Goal: Task Accomplishment & Management: Manage account settings

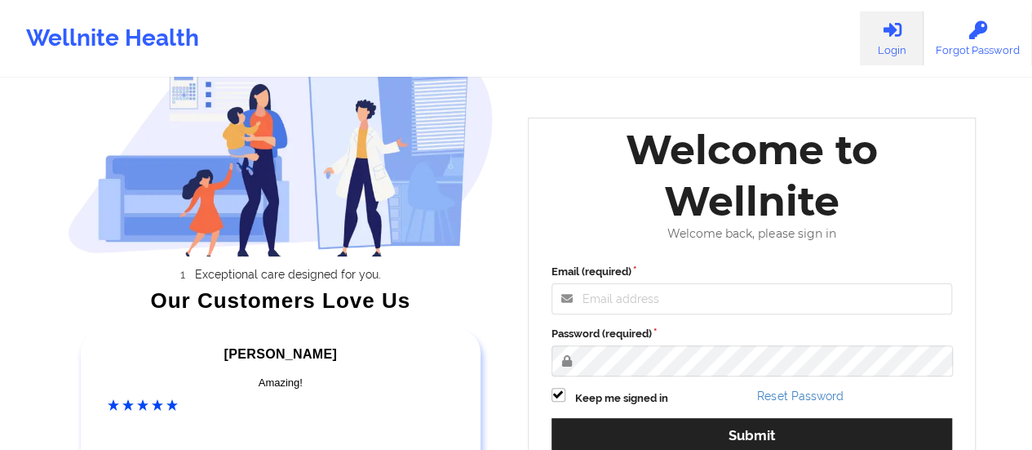
scroll to position [245, 0]
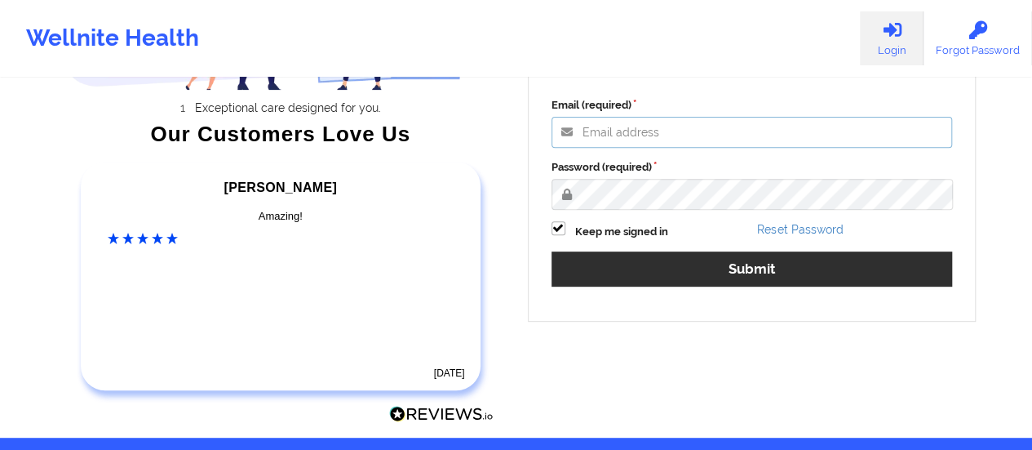
type input "[EMAIL_ADDRESS][DOMAIN_NAME]"
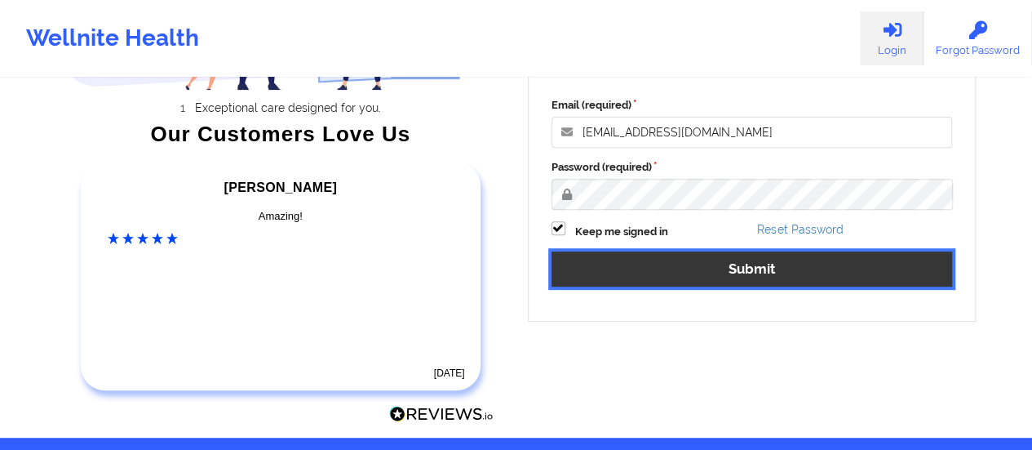
click at [687, 277] on button "Submit" at bounding box center [752, 268] width 401 height 35
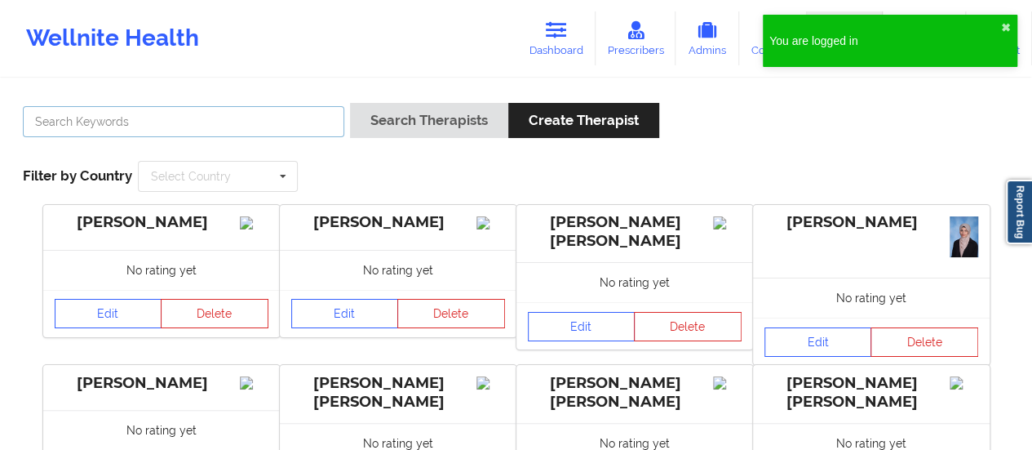
click at [237, 134] on input "text" at bounding box center [183, 121] width 321 height 31
paste input "[PERSON_NAME]"
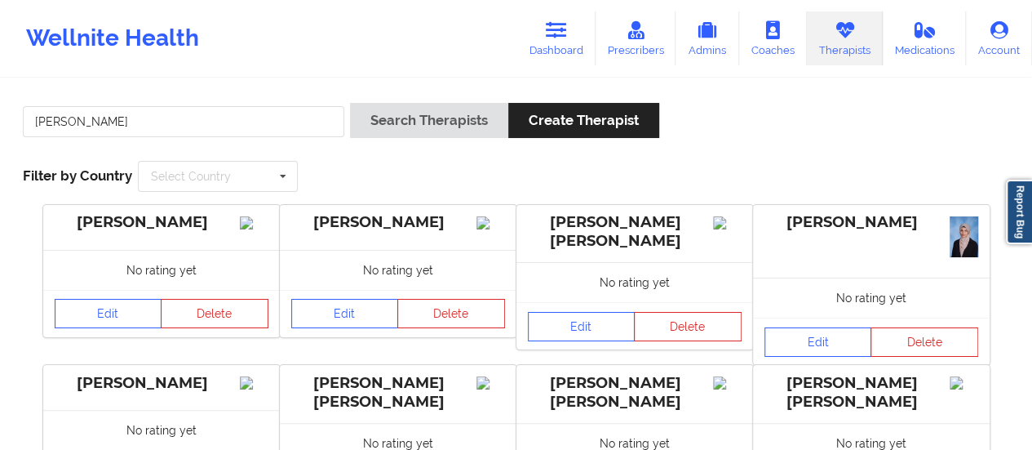
click at [423, 141] on div "Search Therapists Create Therapist" at bounding box center [505, 126] width 310 height 47
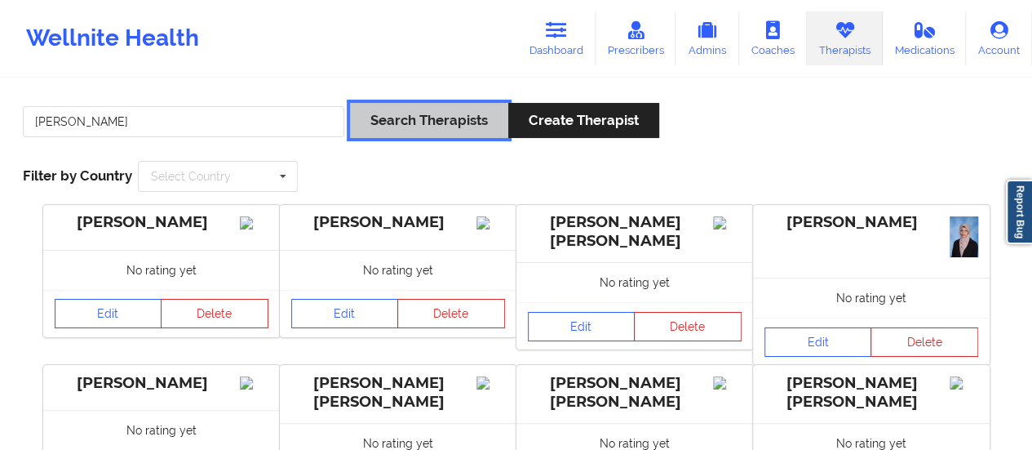
click at [432, 120] on button "Search Therapists" at bounding box center [429, 120] width 158 height 35
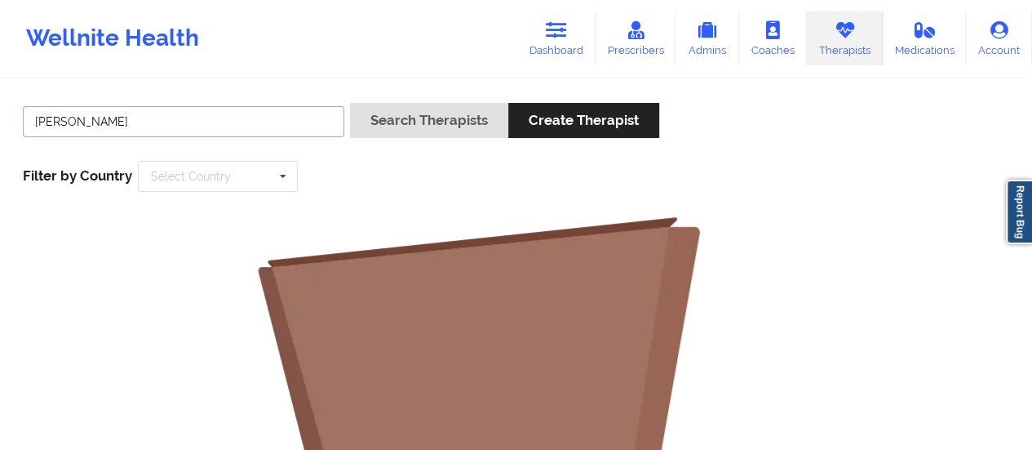
click at [95, 123] on input "[PERSON_NAME]" at bounding box center [183, 121] width 321 height 31
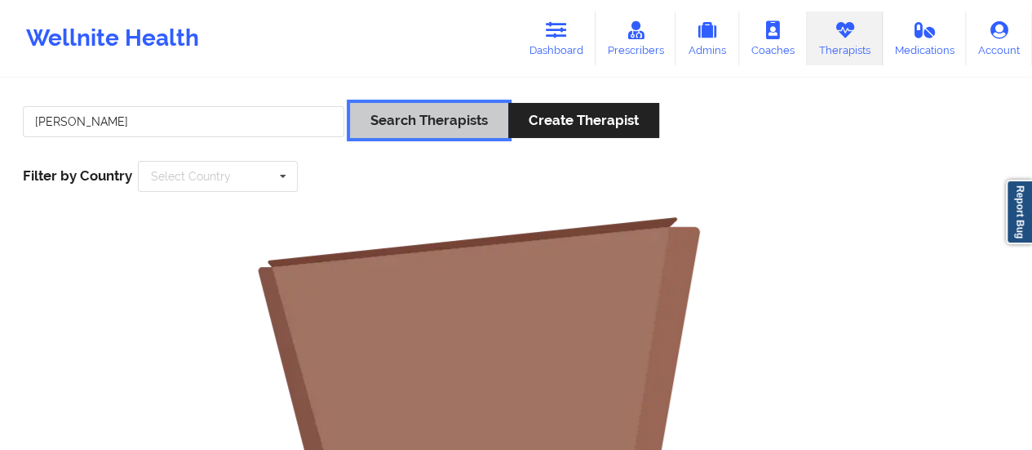
click at [423, 122] on button "Search Therapists" at bounding box center [429, 120] width 158 height 35
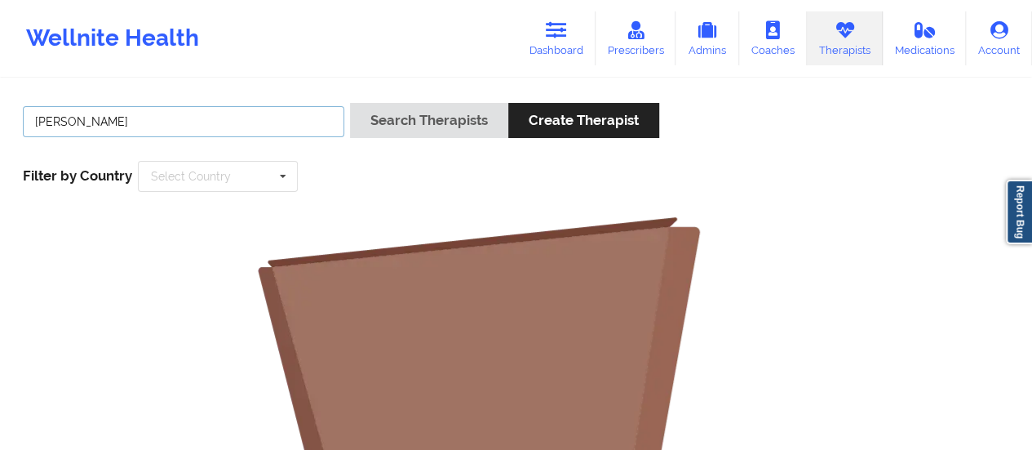
drag, startPoint x: 91, startPoint y: 122, endPoint x: 128, endPoint y: 115, distance: 38.2
click at [128, 115] on input "[PERSON_NAME]" at bounding box center [183, 121] width 321 height 31
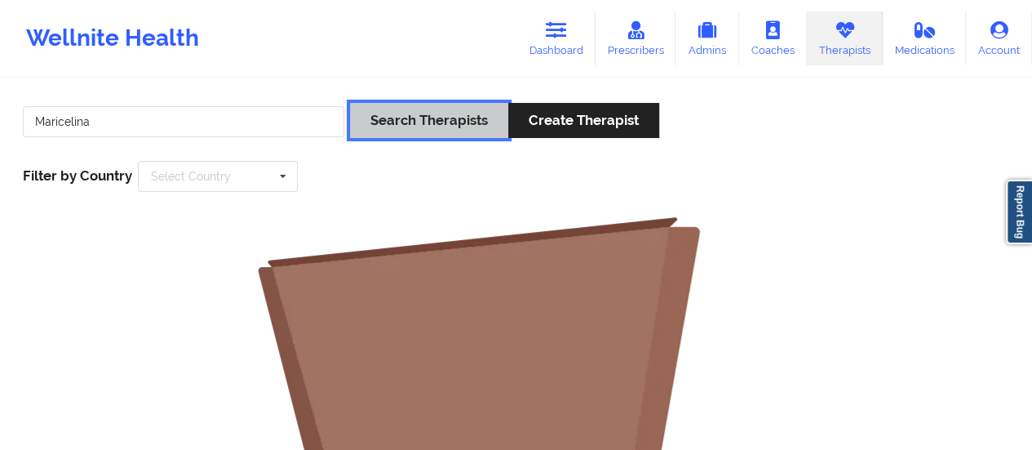
click at [426, 115] on button "Search Therapists" at bounding box center [429, 120] width 158 height 35
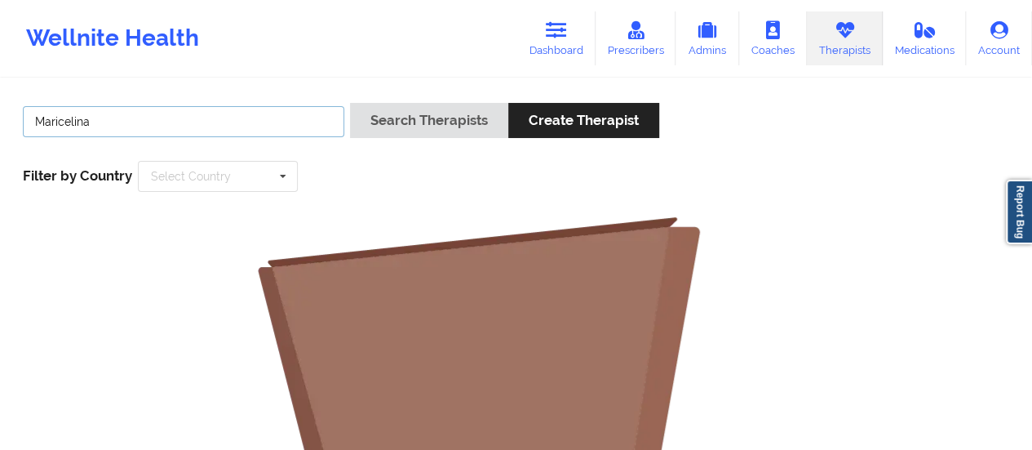
drag, startPoint x: 93, startPoint y: 123, endPoint x: 28, endPoint y: 123, distance: 65.3
click at [28, 123] on input "Maricelina" at bounding box center [183, 121] width 321 height 31
drag, startPoint x: 106, startPoint y: 123, endPoint x: 31, endPoint y: 122, distance: 75.1
click at [31, 122] on input "[PERSON_NAME]" at bounding box center [183, 121] width 321 height 31
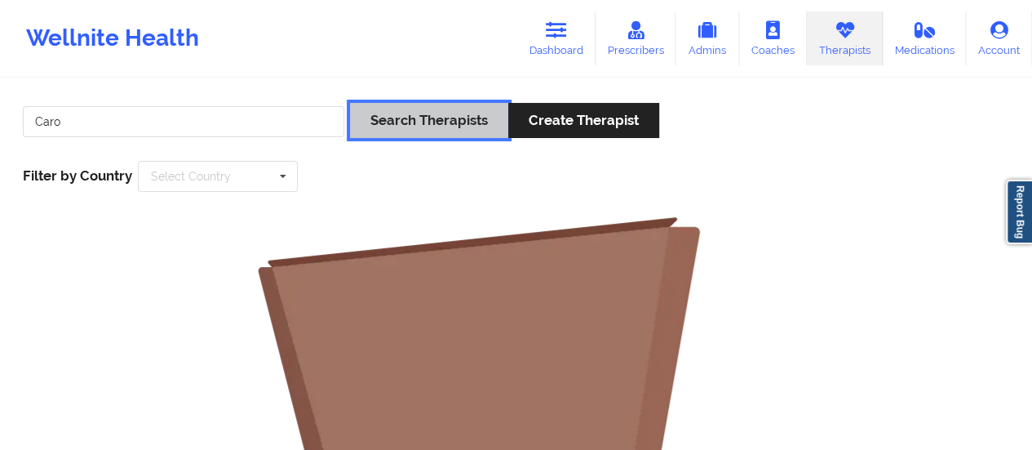
click at [372, 120] on button "Search Therapists" at bounding box center [429, 120] width 158 height 35
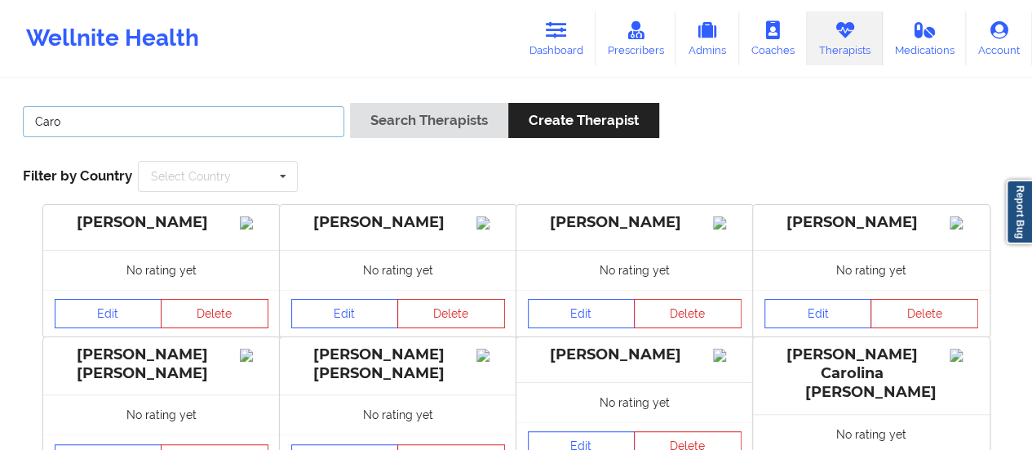
drag, startPoint x: 134, startPoint y: 135, endPoint x: 14, endPoint y: 127, distance: 120.2
click at [14, 127] on div "[PERSON_NAME] Search Therapists Create Therapist Filter by Country Select Count…" at bounding box center [515, 147] width 1009 height 112
paste input "[EMAIL_ADDRESS][DOMAIN_NAME]"
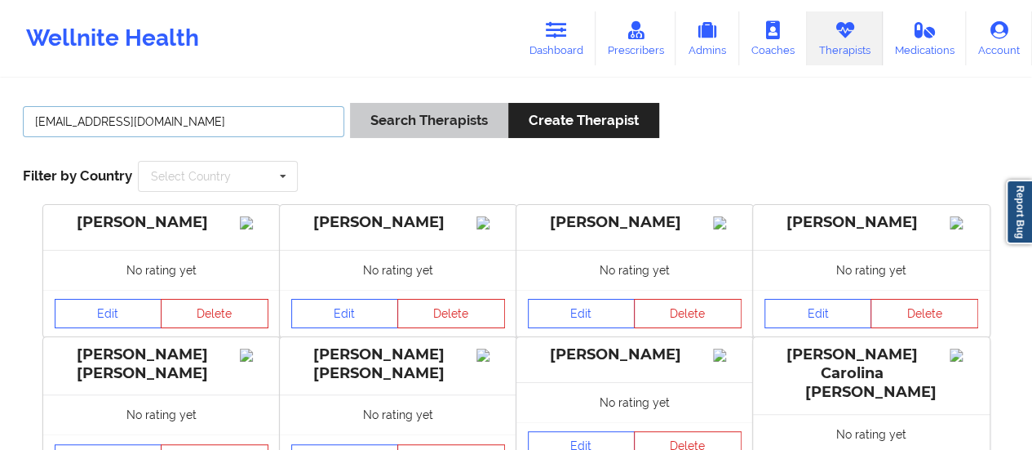
type input "[EMAIL_ADDRESS][DOMAIN_NAME]"
click at [412, 125] on button "Search Therapists" at bounding box center [429, 120] width 158 height 35
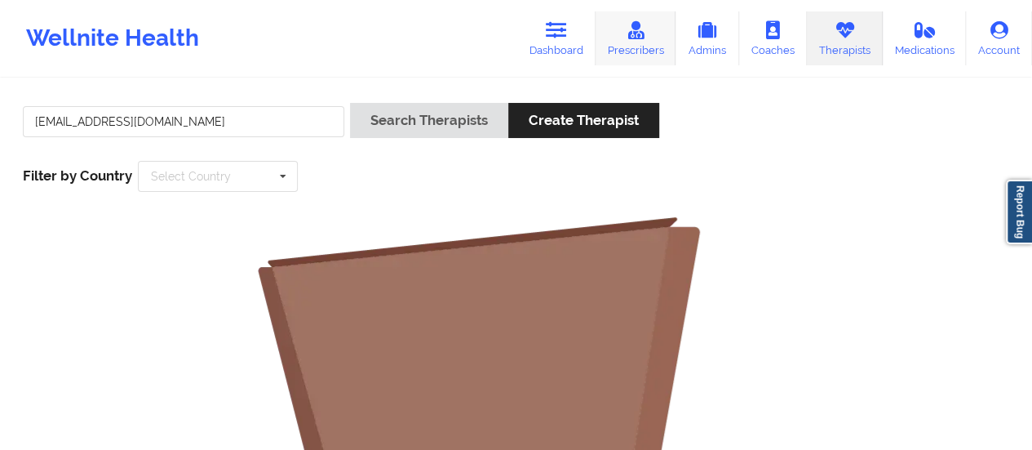
click at [656, 50] on link "Prescribers" at bounding box center [636, 38] width 81 height 54
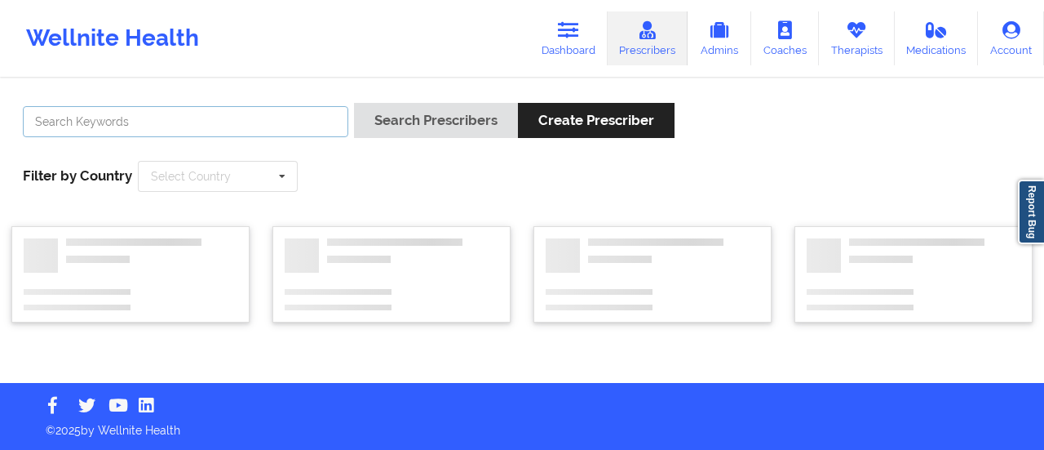
click at [183, 122] on input "text" at bounding box center [186, 121] width 326 height 31
paste input "[EMAIL_ADDRESS][DOMAIN_NAME]"
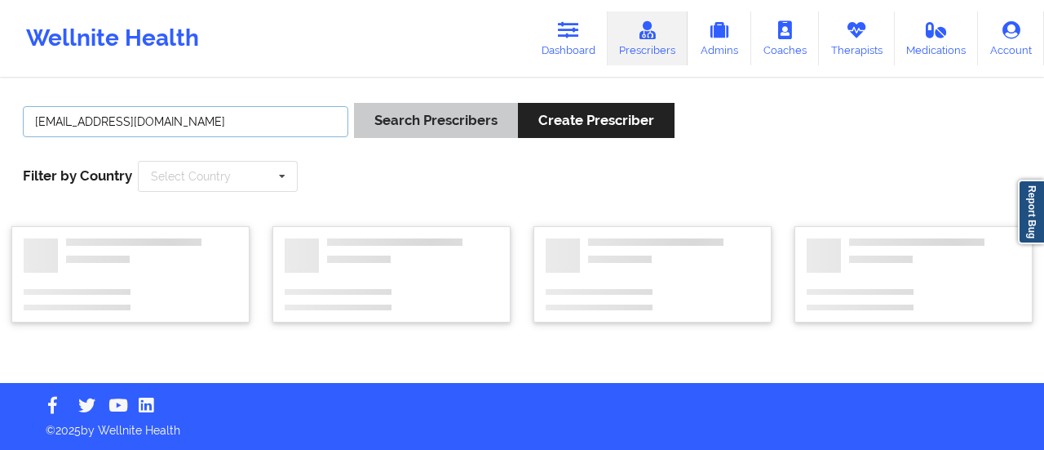
type input "[EMAIL_ADDRESS][DOMAIN_NAME]"
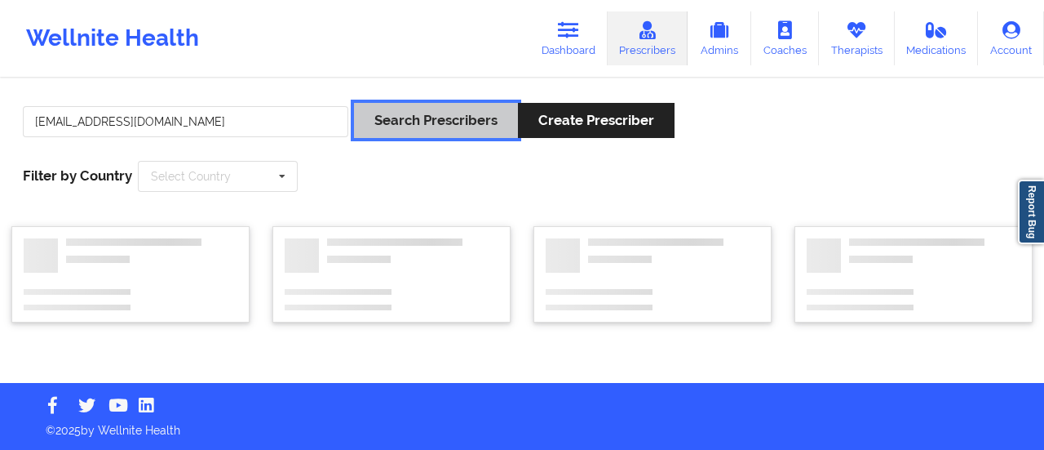
click at [423, 128] on button "Search Prescribers" at bounding box center [436, 120] width 164 height 35
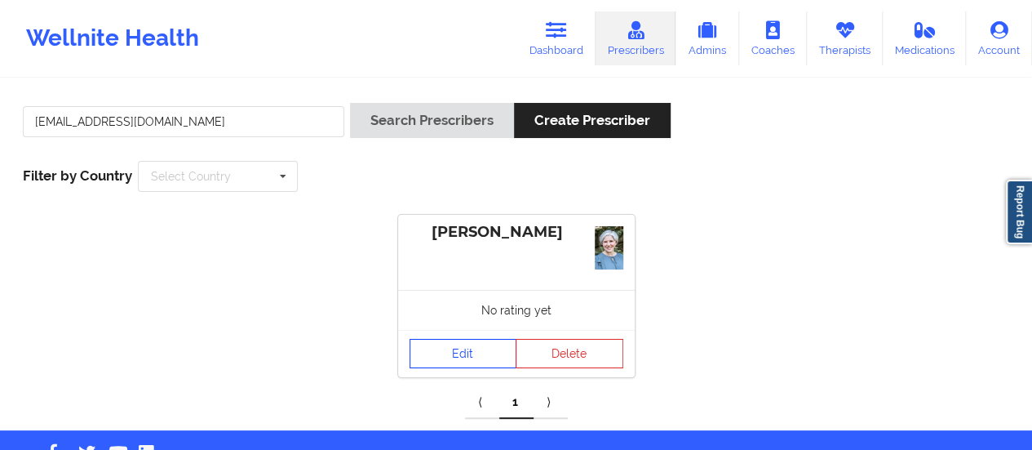
click at [500, 352] on link "Edit" at bounding box center [464, 353] width 108 height 29
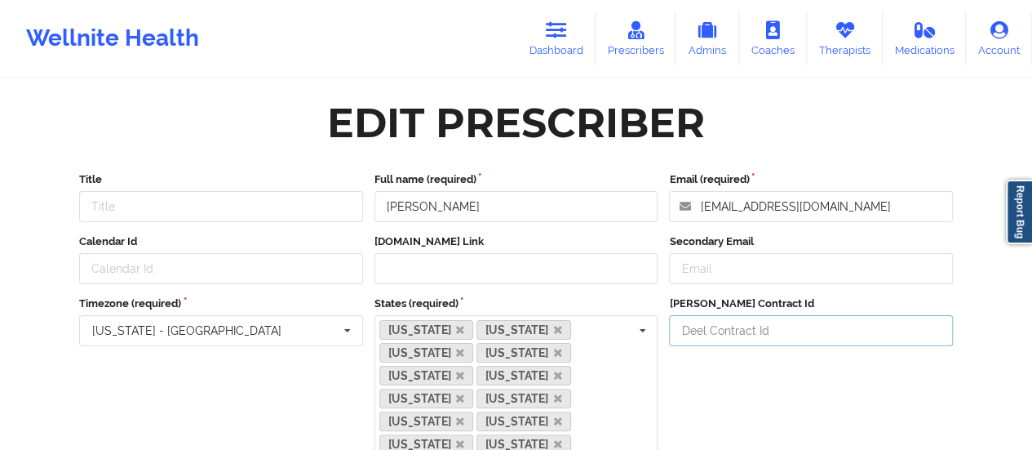
click at [739, 317] on input "[PERSON_NAME] Contract Id" at bounding box center [811, 330] width 284 height 31
paste input "mj57jqq"
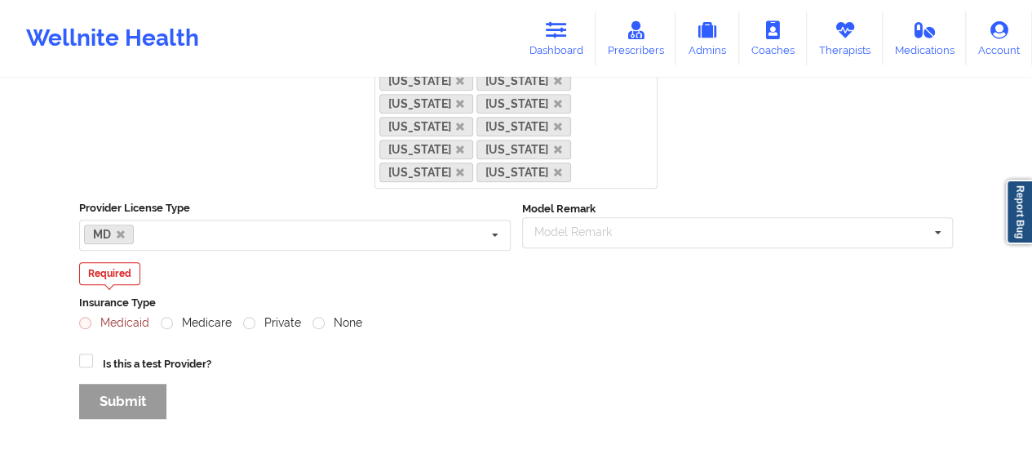
scroll to position [490, 0]
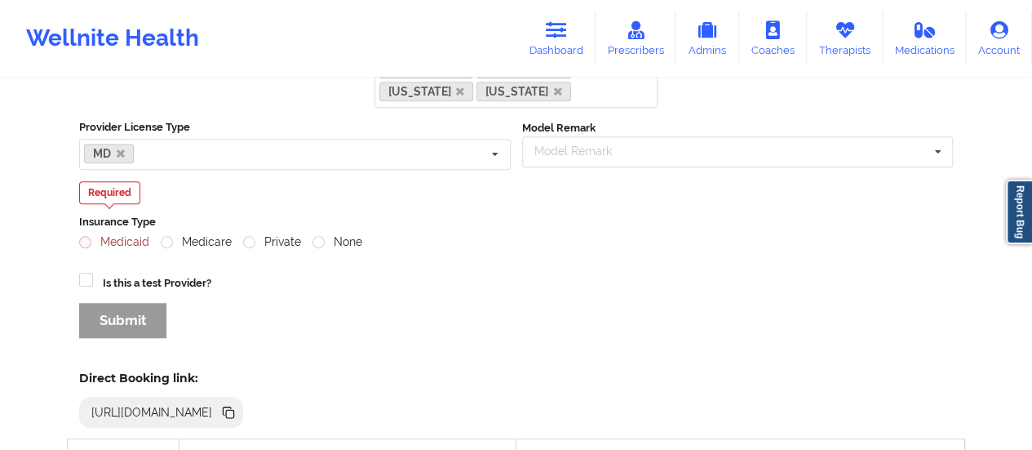
type input "mj57jqq"
click at [133, 299] on div "Title Full name (required) [PERSON_NAME] Email (required) [EMAIL_ADDRESS][DOMAI…" at bounding box center [516, 15] width 897 height 690
click at [288, 285] on div "Title Full name (required) [PERSON_NAME] Email (required) [EMAIL_ADDRESS][DOMAI…" at bounding box center [516, 15] width 897 height 690
